Goal: Information Seeking & Learning: Stay updated

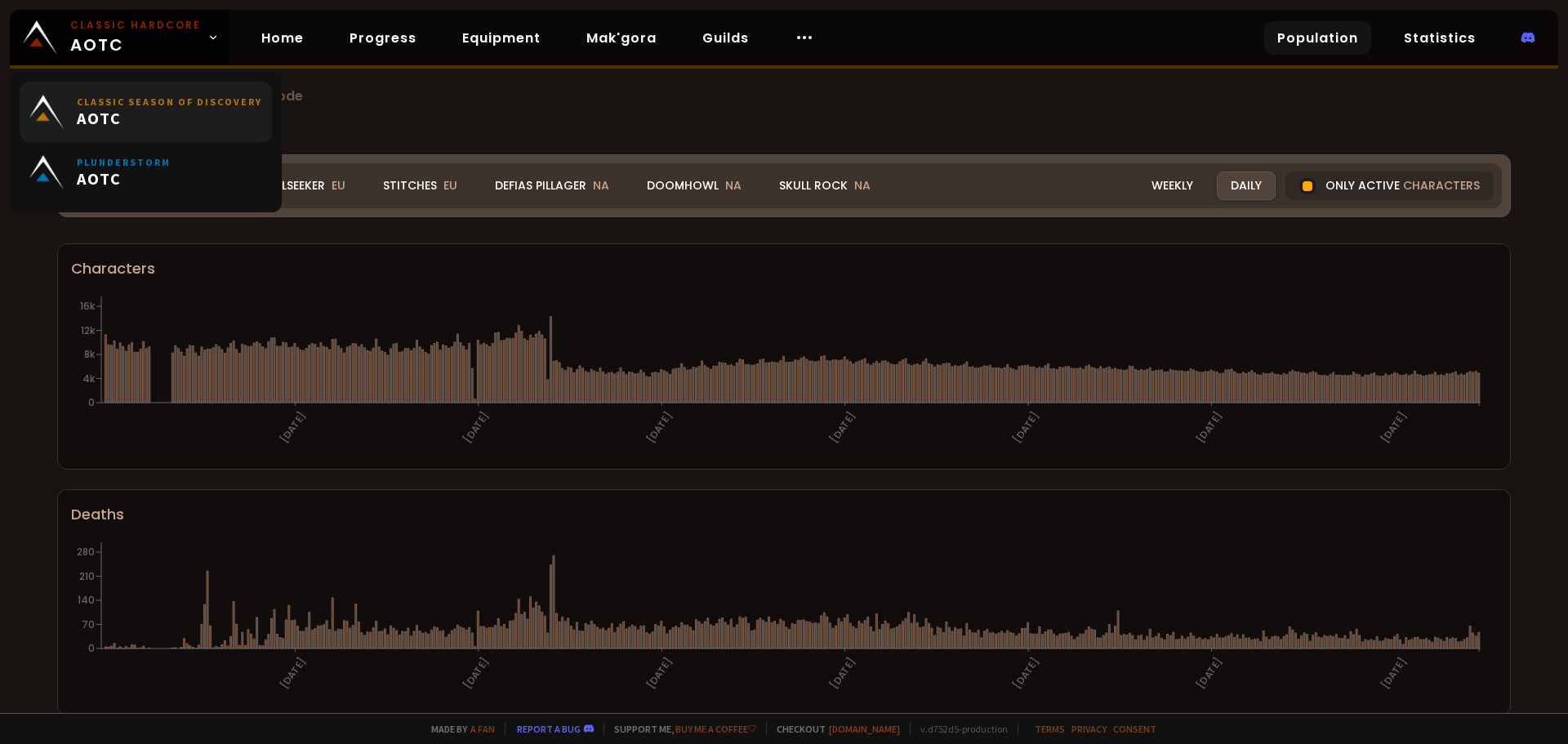
click at [205, 90] on link "Classic Season of Discovery AOTC" at bounding box center [146, 112] width 252 height 61
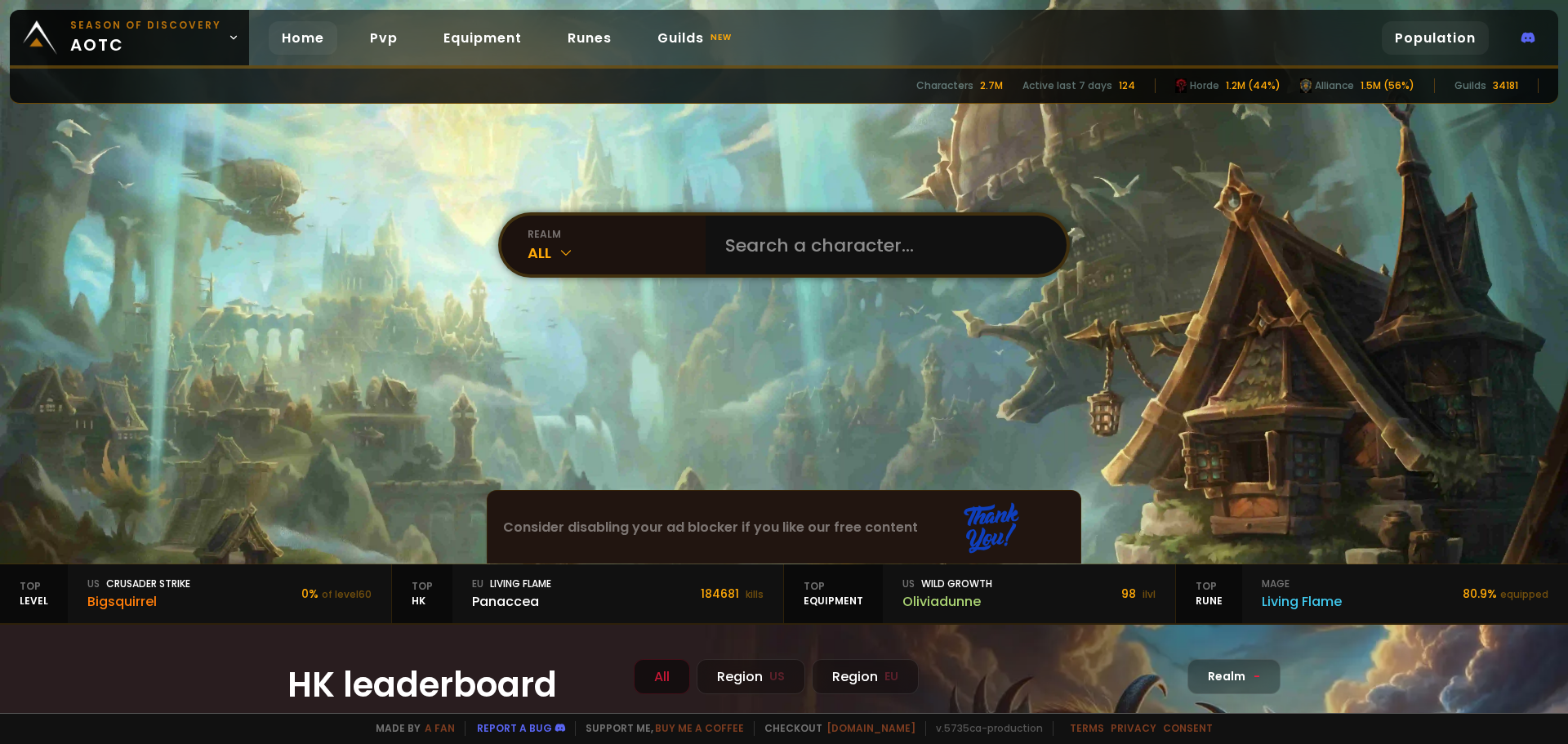
click at [1429, 36] on link "Population" at bounding box center [1436, 38] width 107 height 33
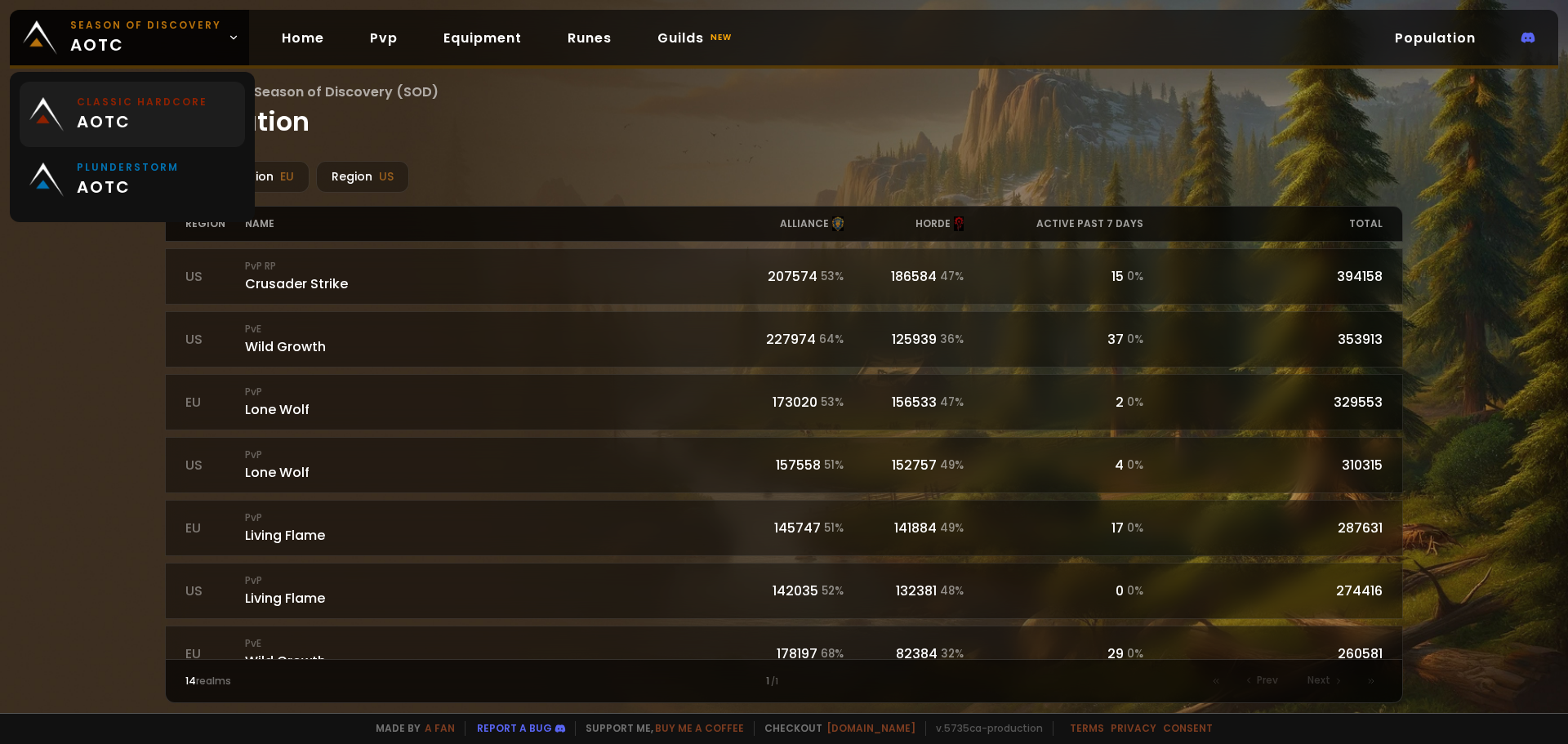
click at [173, 96] on small "Classic Hardcore" at bounding box center [142, 102] width 131 height 14
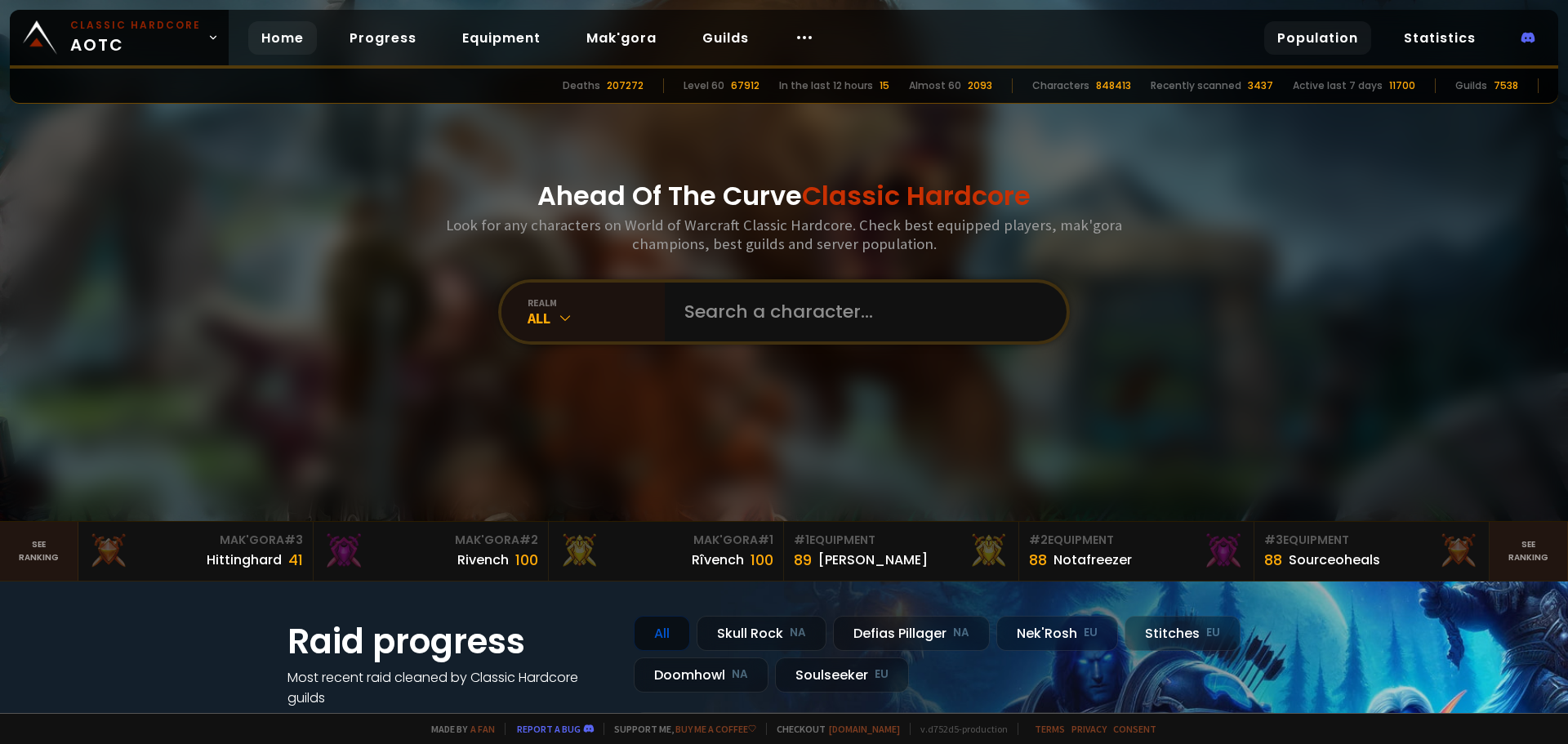
click at [1356, 44] on link "Population" at bounding box center [1318, 38] width 107 height 33
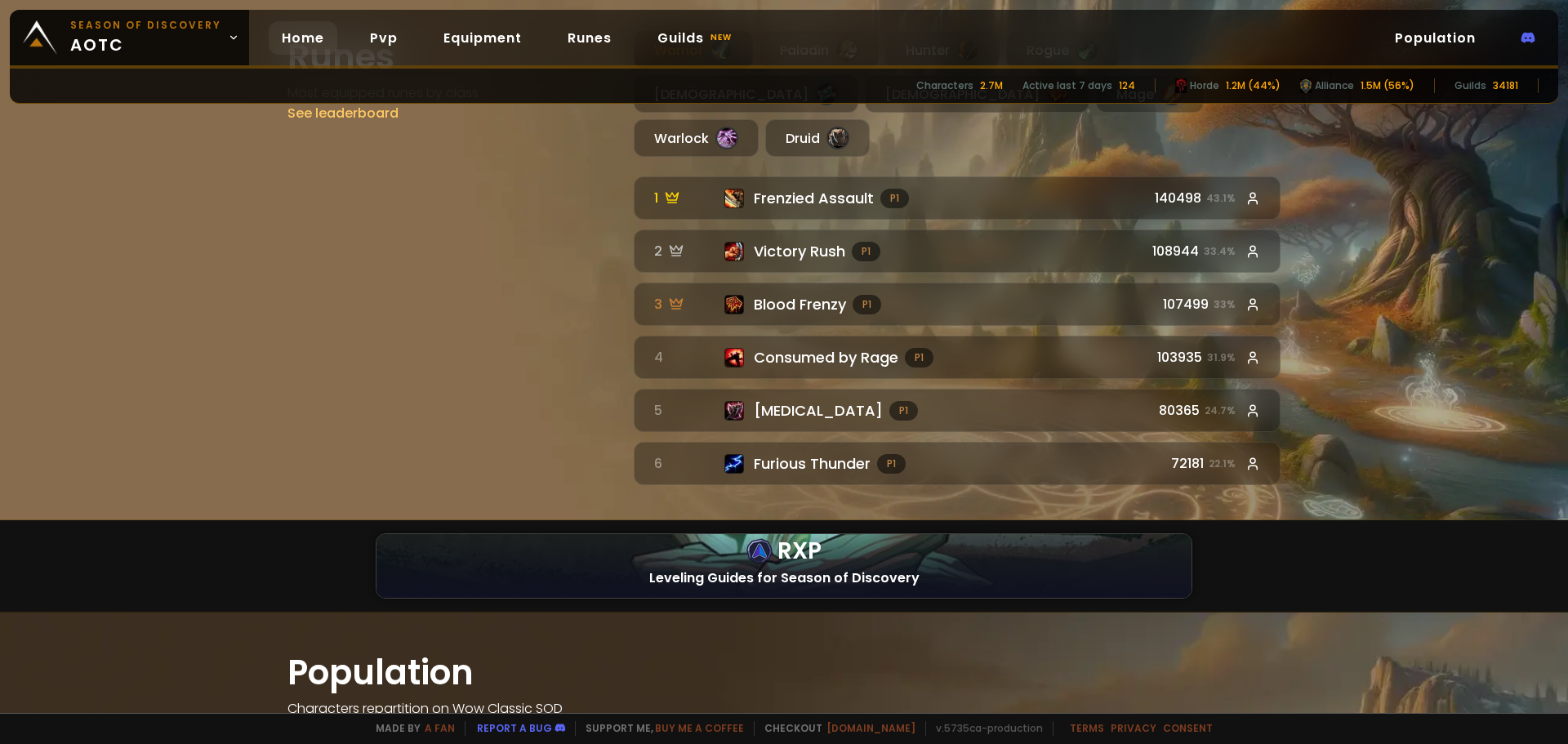
scroll to position [1960, 0]
